Goal: Register for event/course

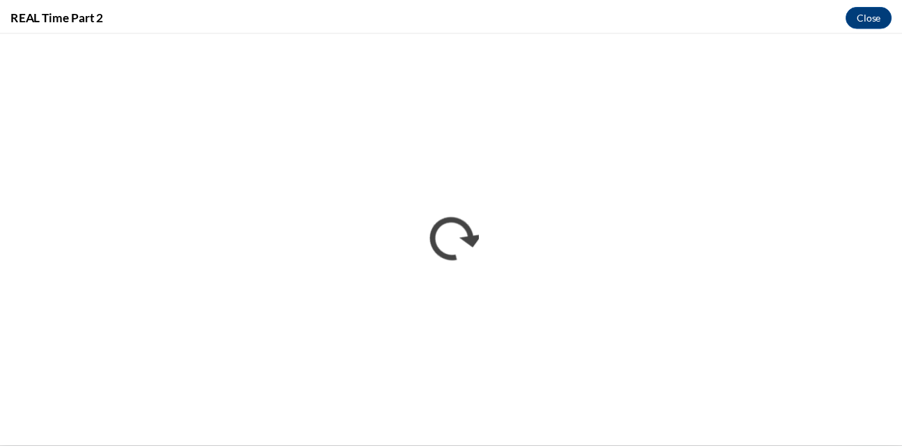
scroll to position [655, 0]
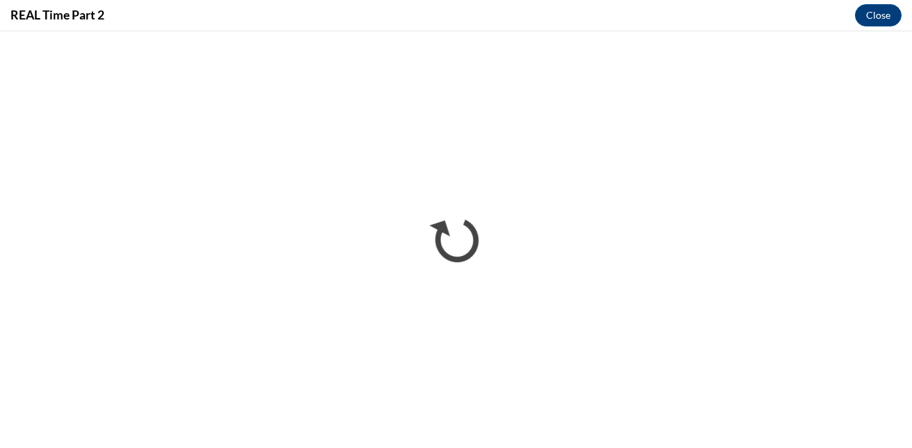
click at [630, 12] on div "REAL Time Part 2 Close" at bounding box center [456, 15] width 912 height 31
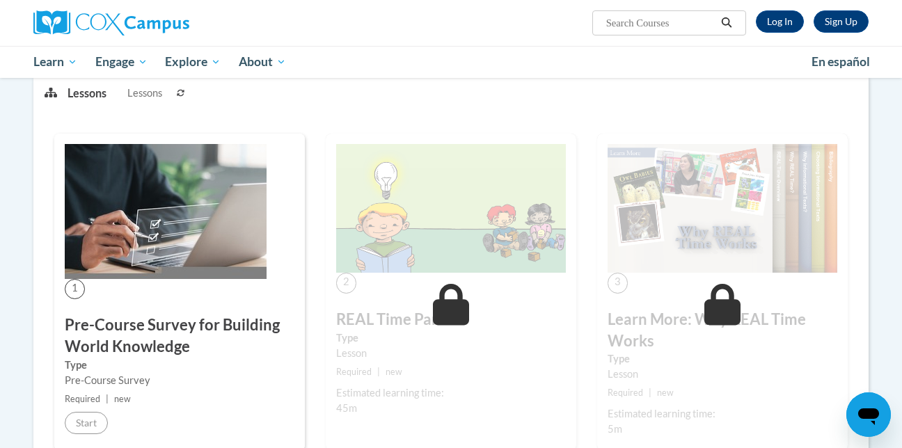
scroll to position [130, 0]
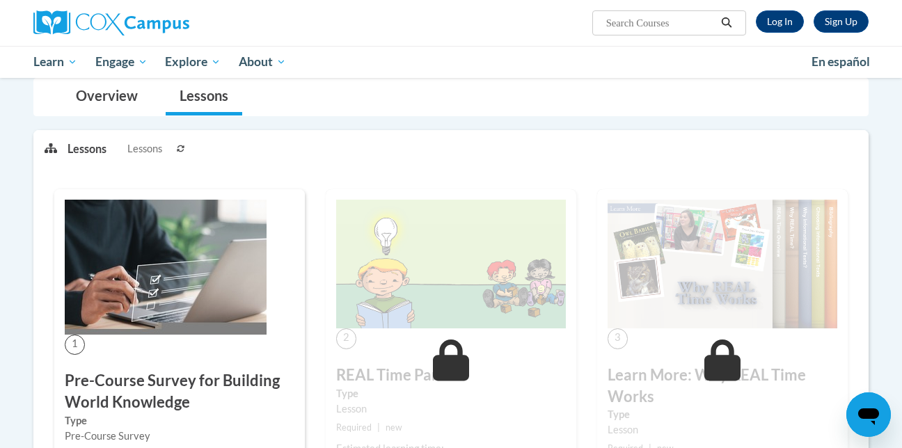
click at [431, 255] on img at bounding box center [451, 264] width 230 height 129
click at [424, 319] on img at bounding box center [451, 264] width 230 height 129
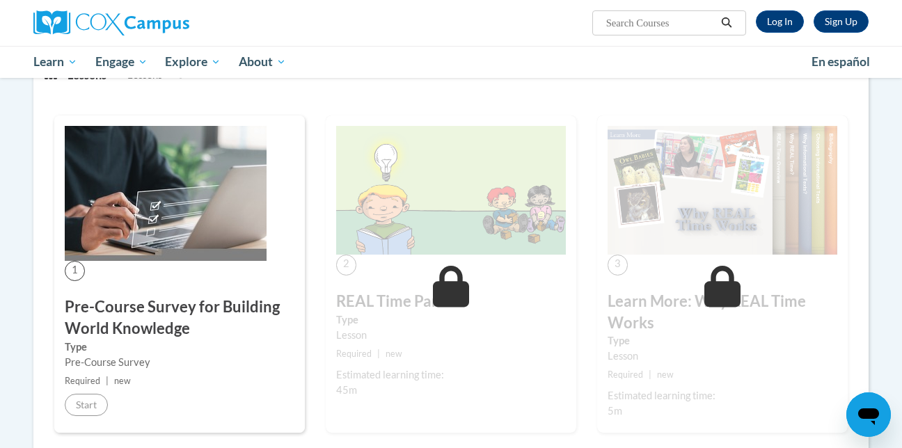
scroll to position [214, 0]
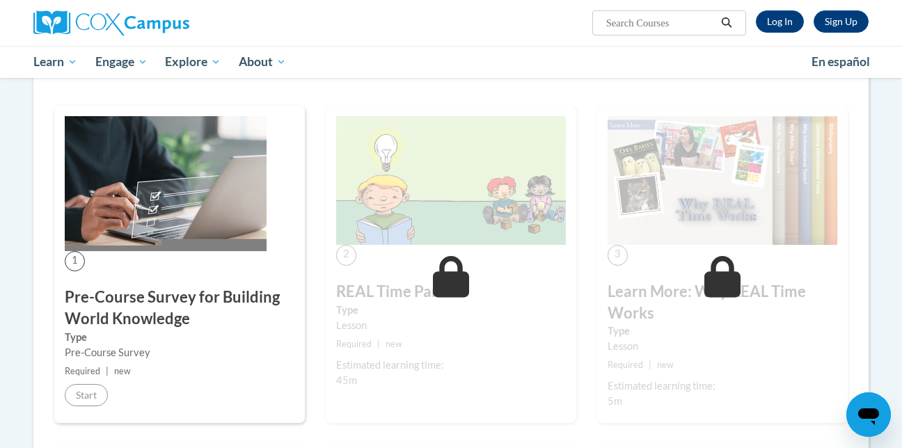
click at [128, 377] on small "Required | new" at bounding box center [180, 371] width 230 height 15
drag, startPoint x: 128, startPoint y: 377, endPoint x: 263, endPoint y: 326, distance: 144.5
click at [263, 326] on h3 "Pre-Course Survey for Building World Knowledge" at bounding box center [180, 308] width 230 height 43
click at [172, 301] on h3 "Pre-Course Survey for Building World Knowledge" at bounding box center [180, 308] width 230 height 43
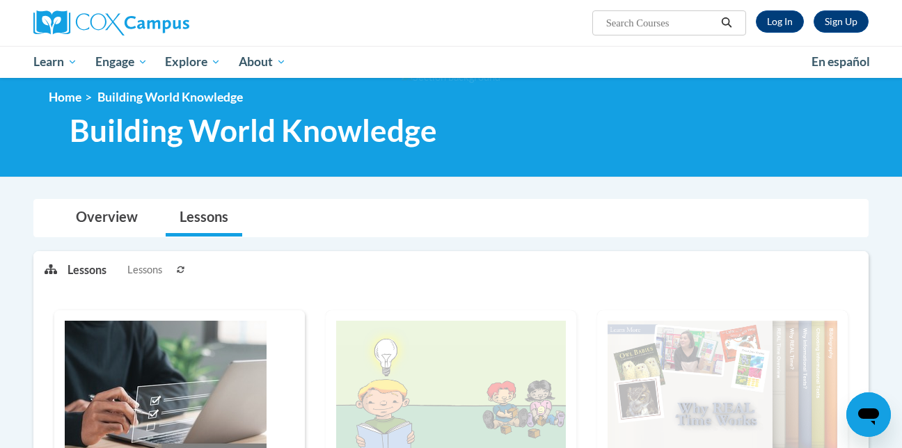
scroll to position [0, 0]
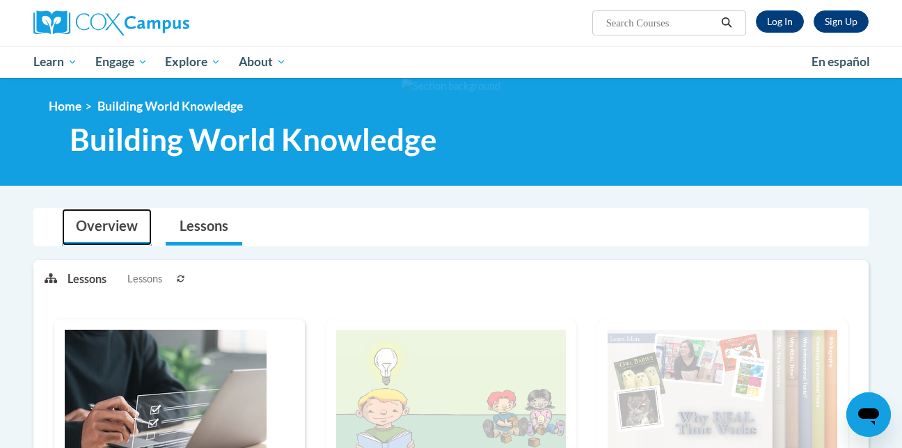
click at [116, 221] on link "Overview" at bounding box center [107, 227] width 90 height 37
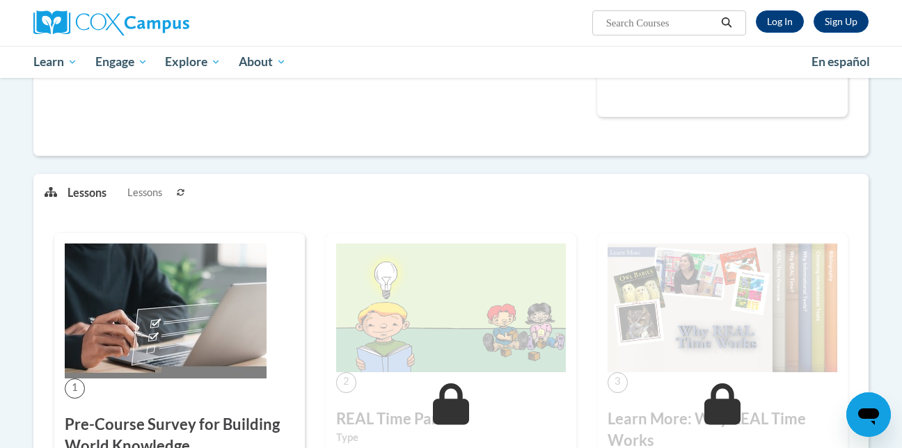
scroll to position [612, 0]
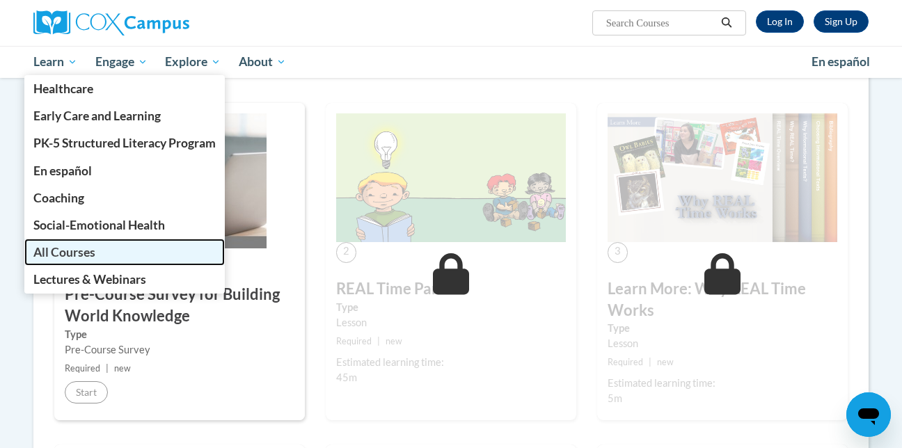
click at [70, 252] on span "All Courses" at bounding box center [64, 252] width 62 height 15
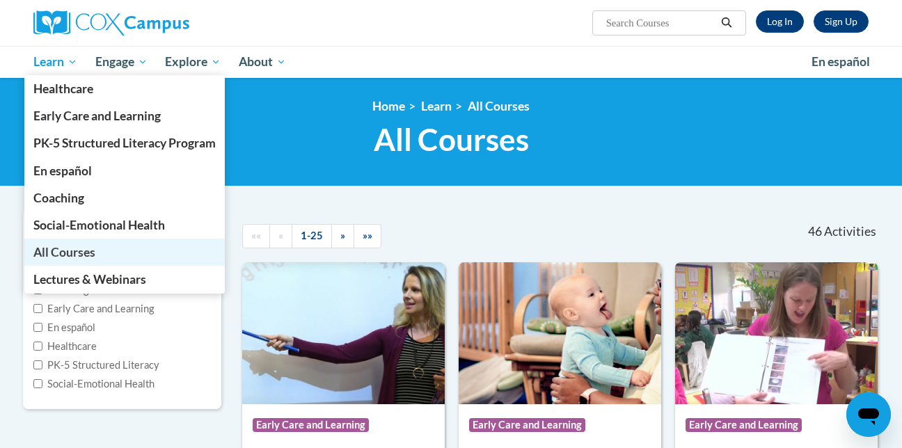
click at [71, 254] on span "All Courses" at bounding box center [64, 252] width 62 height 15
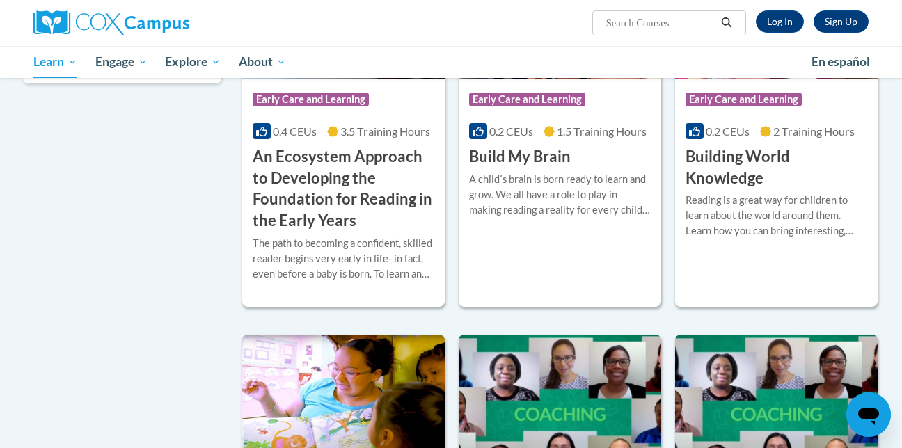
scroll to position [337, 0]
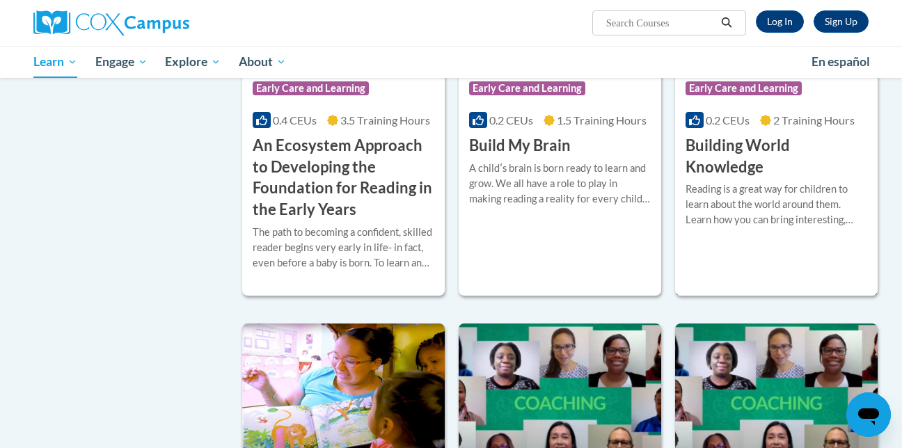
click at [742, 159] on h3 "Building World Knowledge" at bounding box center [776, 156] width 182 height 43
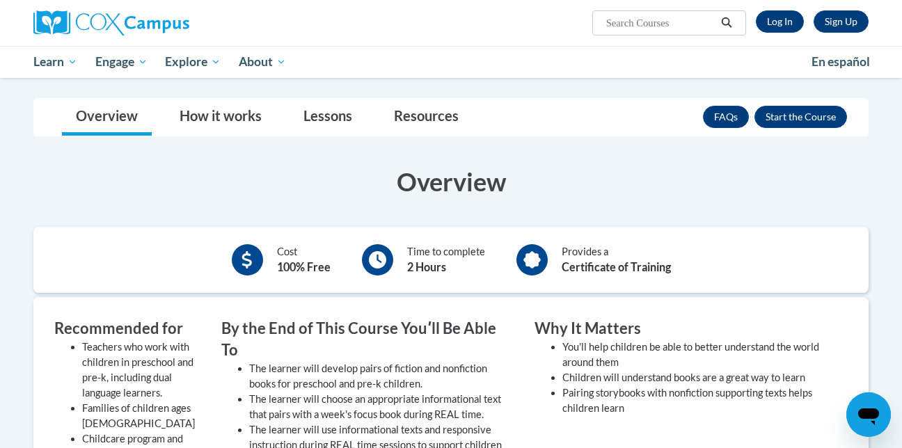
scroll to position [147, 0]
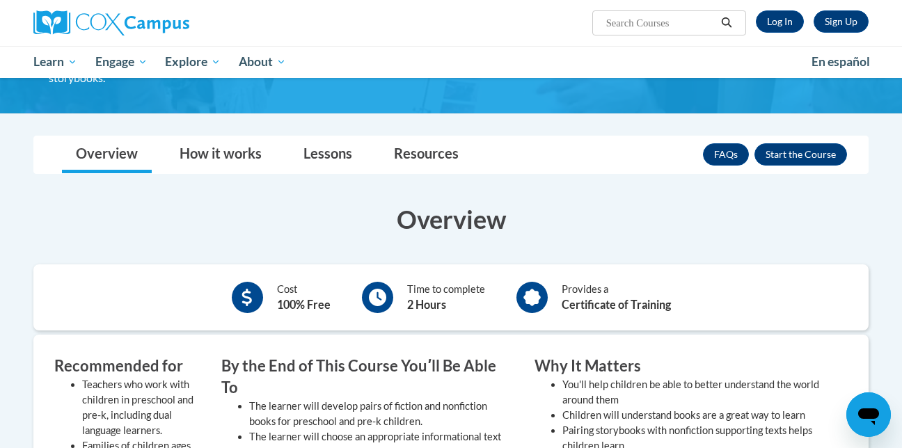
click at [532, 300] on icon at bounding box center [531, 297] width 17 height 17
click at [535, 300] on icon at bounding box center [531, 297] width 17 height 17
click at [122, 152] on link "Overview" at bounding box center [107, 154] width 90 height 37
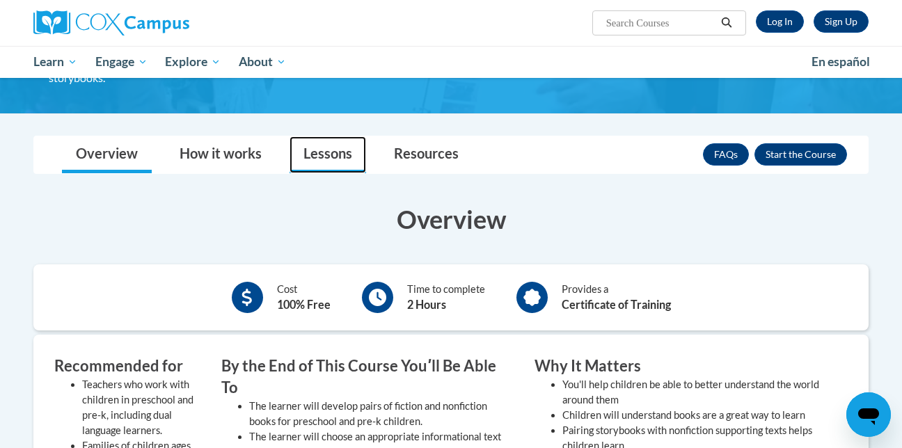
click at [330, 155] on link "Lessons" at bounding box center [327, 154] width 77 height 37
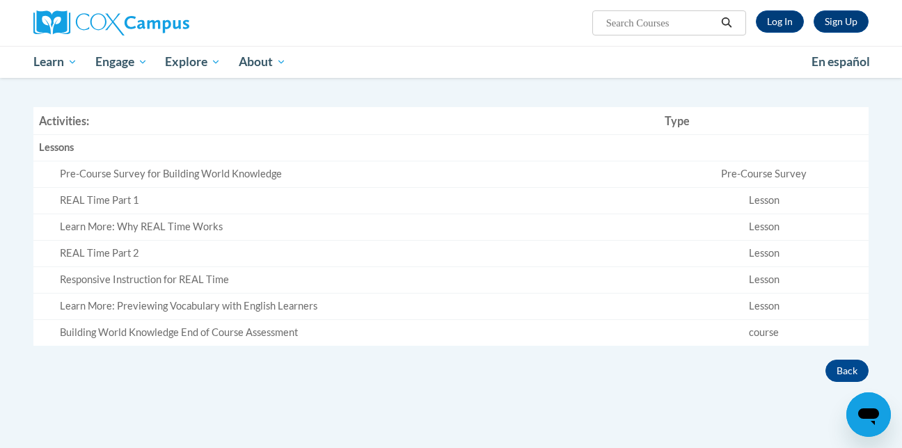
scroll to position [360, 0]
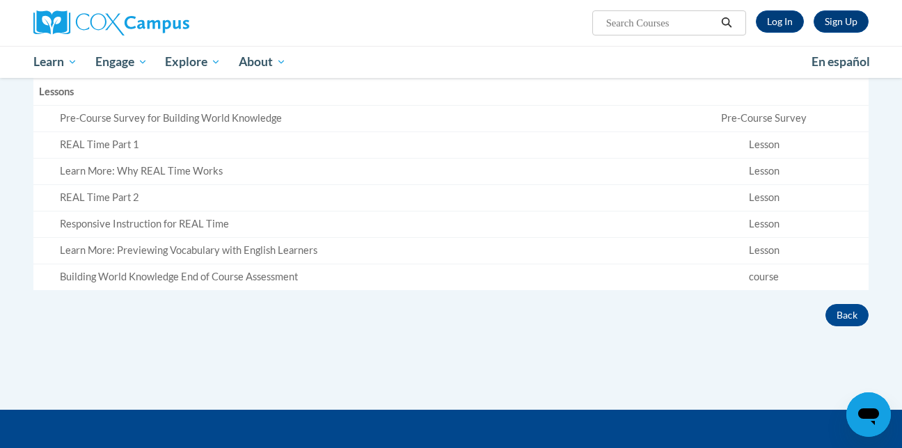
click at [264, 280] on div "Building World Knowledge End of Course Assessment" at bounding box center [356, 277] width 593 height 15
click at [213, 250] on div "Learn More: Previewing Vocabulary with English Learners" at bounding box center [356, 250] width 593 height 15
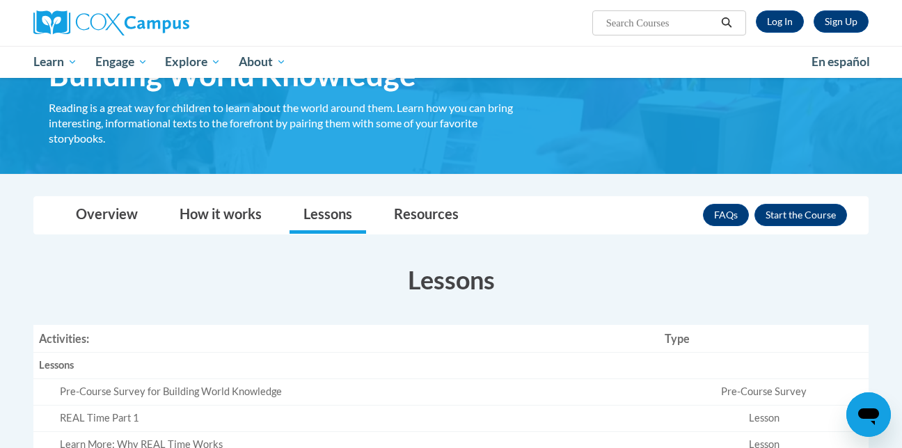
scroll to position [0, 0]
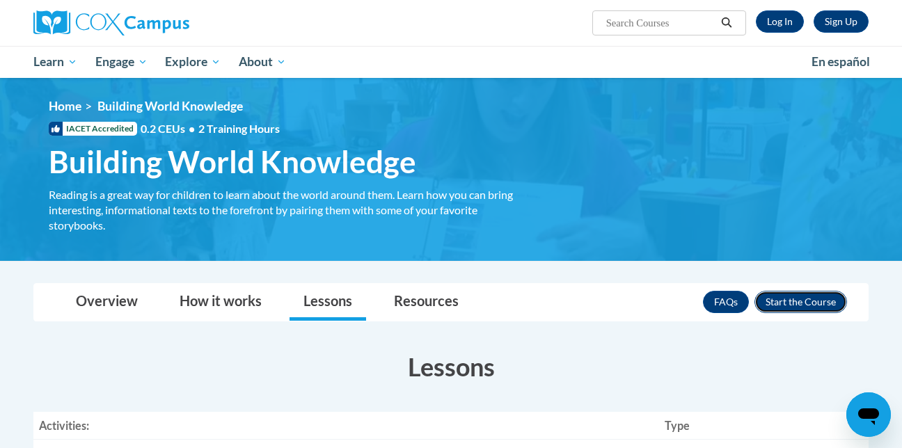
click at [803, 302] on button "Enroll" at bounding box center [800, 302] width 93 height 22
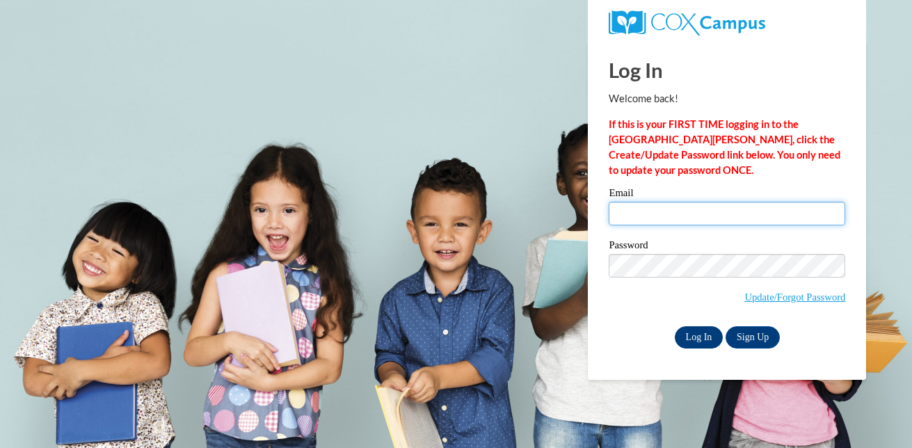
type input "[EMAIL_ADDRESS][DOMAIN_NAME]"
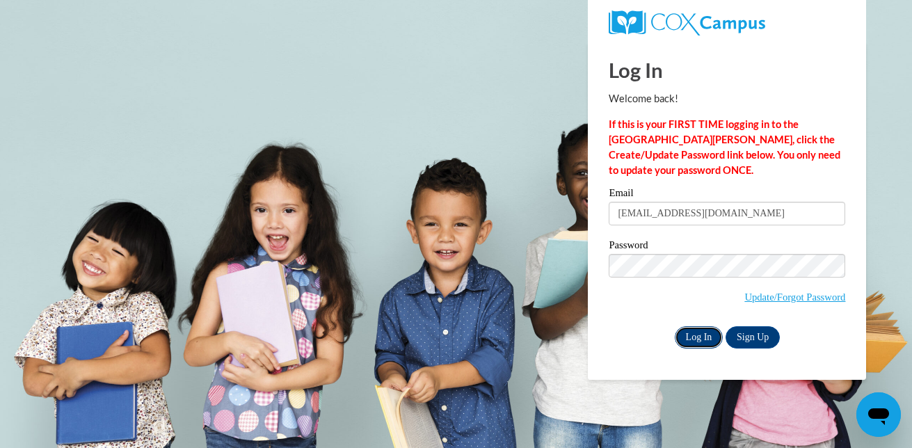
click at [696, 335] on input "Log In" at bounding box center [699, 337] width 49 height 22
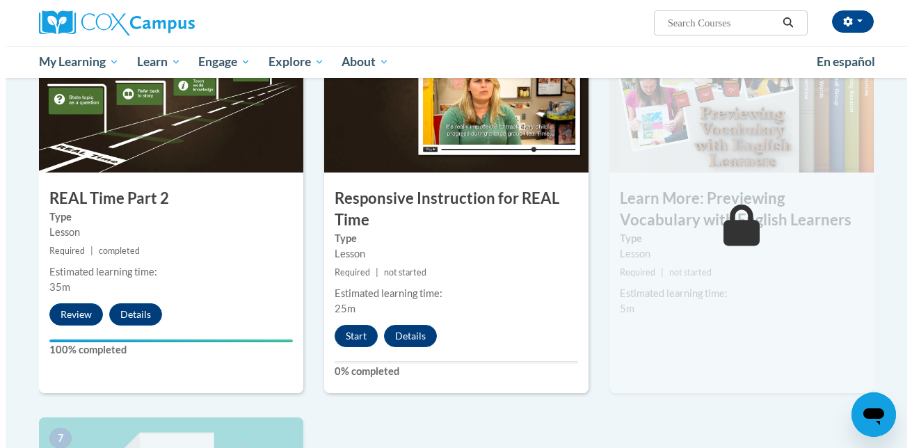
scroll to position [751, 0]
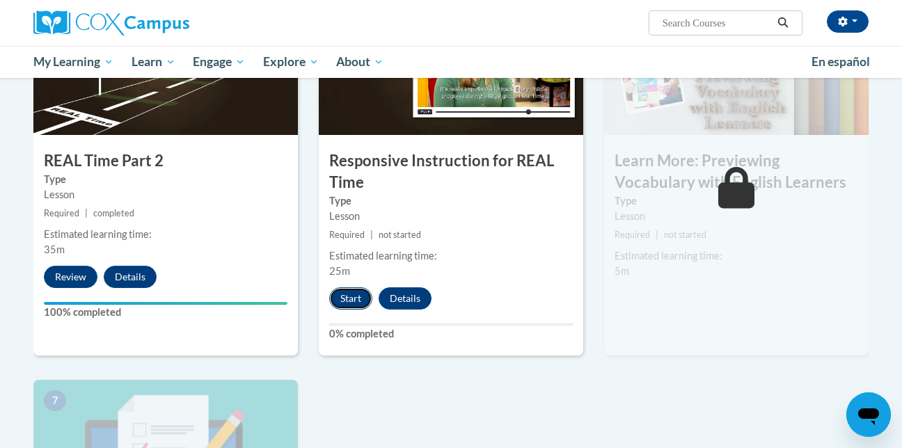
click at [358, 295] on button "Start" at bounding box center [350, 298] width 43 height 22
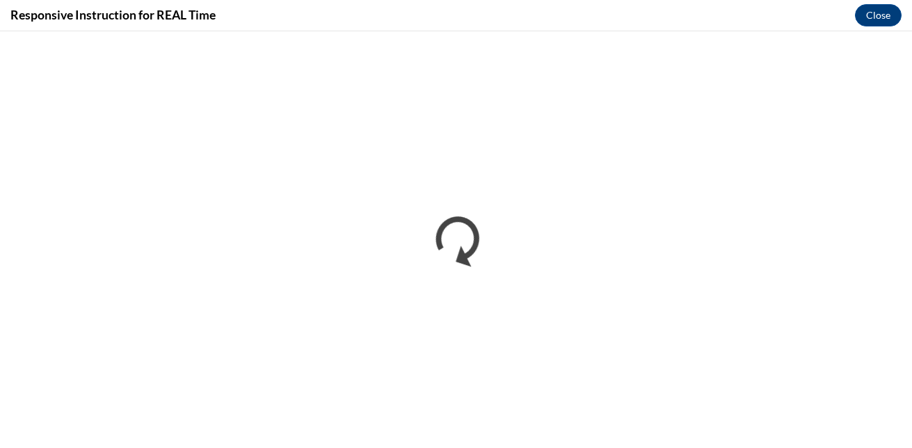
scroll to position [0, 0]
